Goal: Navigation & Orientation: Find specific page/section

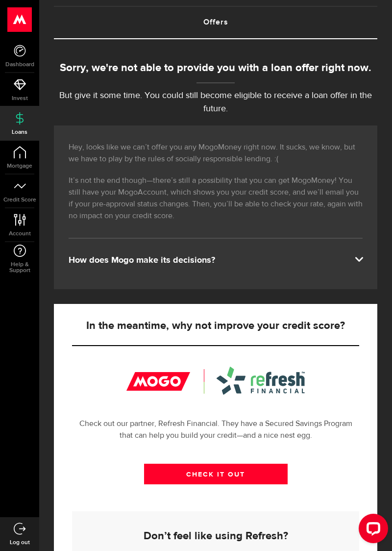
scroll to position [57, 0]
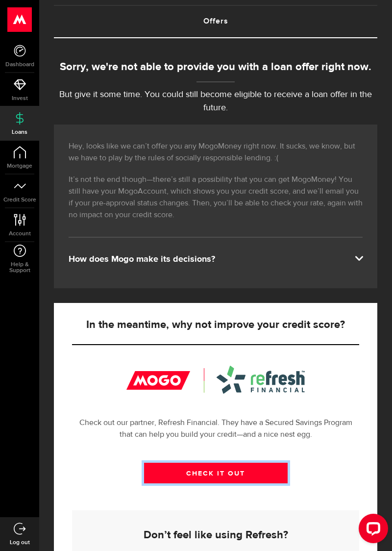
click at [170, 474] on link "CHECK IT OUT" at bounding box center [216, 473] width 144 height 21
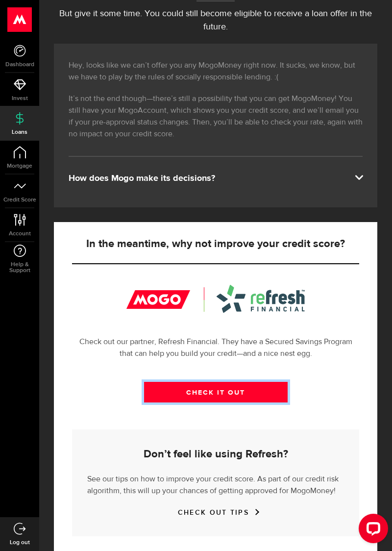
scroll to position [146, 0]
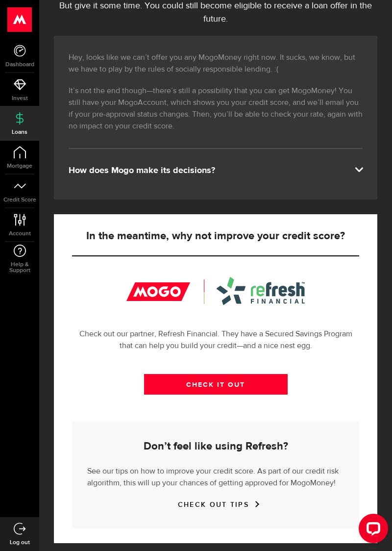
click at [260, 285] on div at bounding box center [215, 291] width 178 height 28
click at [227, 333] on p "Check out our partner, Refresh Financial. They have a Secured Savings Program t…" at bounding box center [215, 340] width 287 height 24
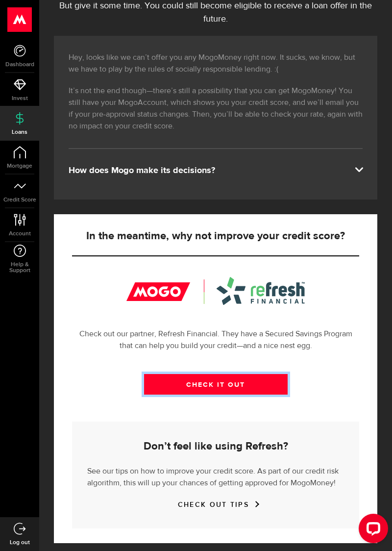
click at [195, 385] on link "CHECK IT OUT" at bounding box center [216, 384] width 144 height 21
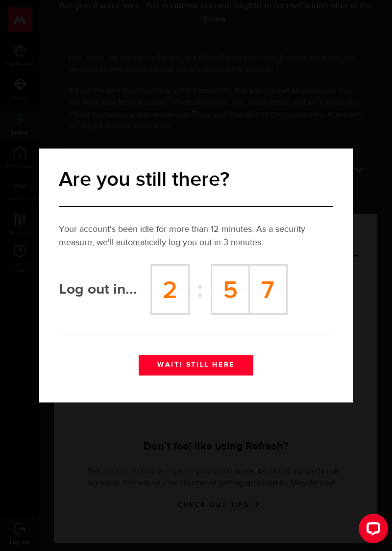
click at [170, 363] on button "WAIT! STILL HERE" at bounding box center [196, 365] width 114 height 21
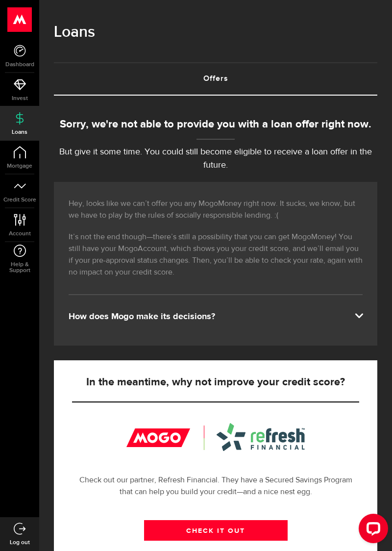
click at [21, 164] on span "Mortgage" at bounding box center [19, 166] width 39 height 6
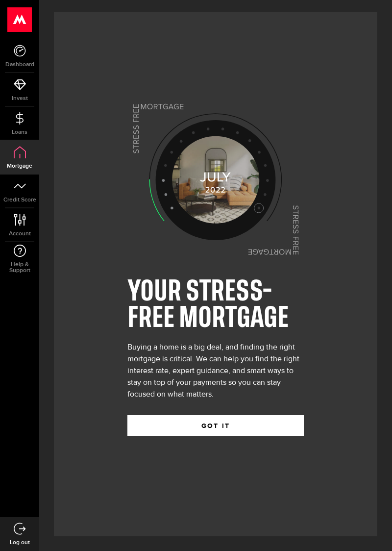
click at [20, 224] on use at bounding box center [20, 220] width 12 height 12
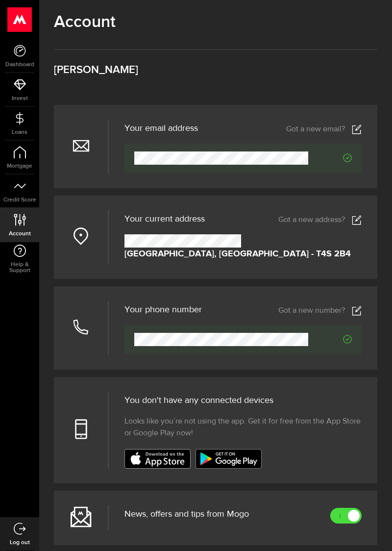
click at [14, 52] on icon at bounding box center [20, 51] width 12 height 12
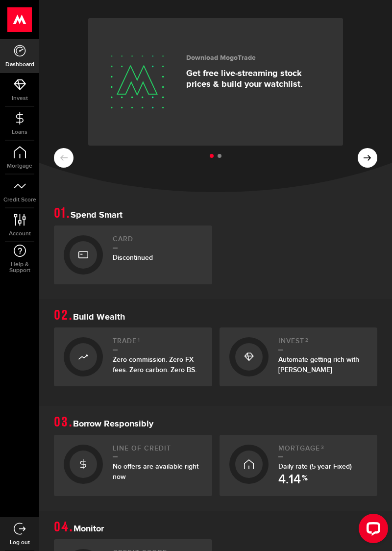
scroll to position [28, 0]
click at [129, 258] on span "Discontinued" at bounding box center [133, 257] width 40 height 8
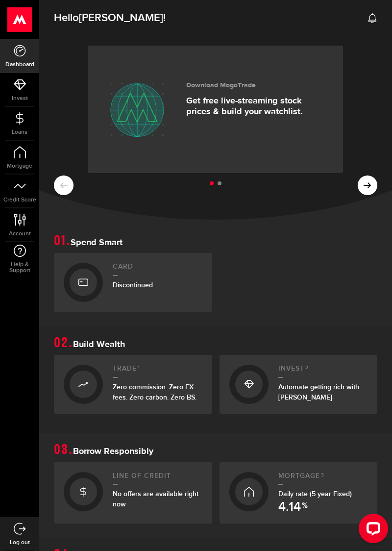
click at [83, 282] on icon at bounding box center [83, 283] width 10 height 16
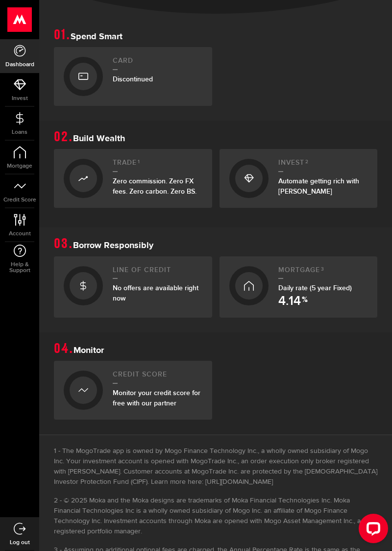
scroll to position [211, 0]
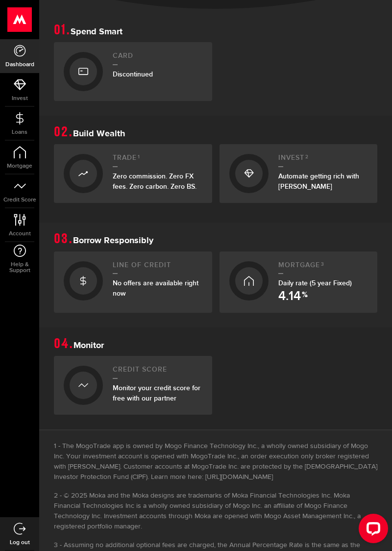
click at [130, 391] on div "Monitor your credit score for free with our partner" at bounding box center [158, 393] width 90 height 21
